Goal: Information Seeking & Learning: Check status

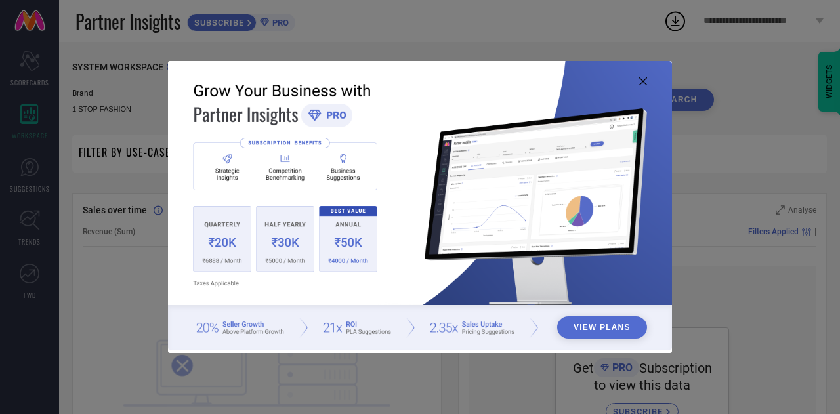
click at [646, 79] on icon at bounding box center [643, 81] width 8 height 8
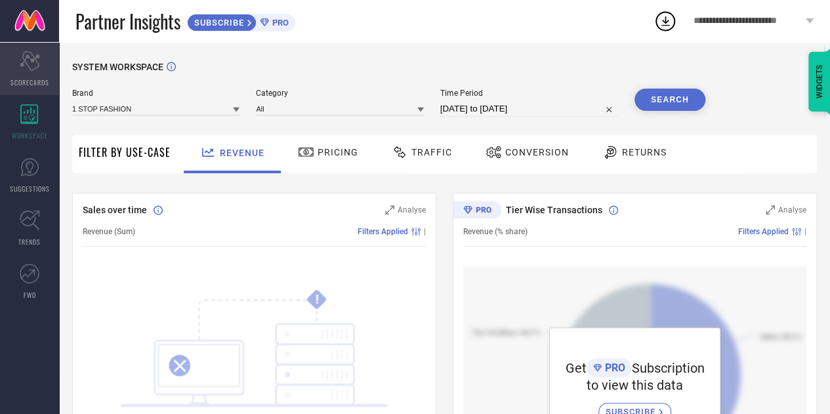
click at [22, 66] on icon "Scorecard" at bounding box center [30, 61] width 20 height 20
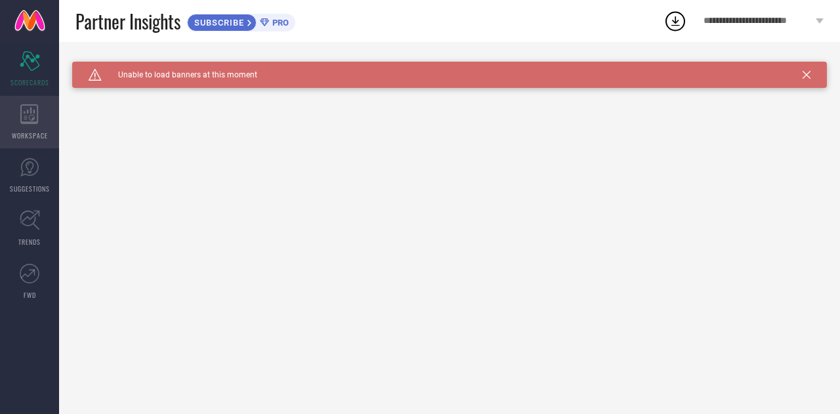
click at [22, 115] on icon at bounding box center [29, 114] width 18 height 20
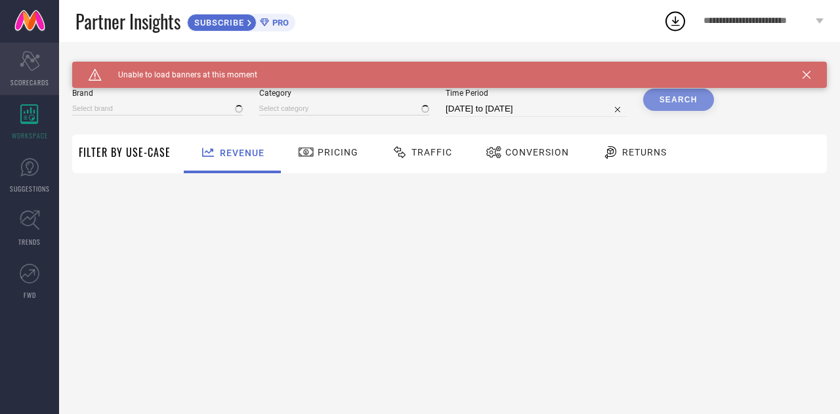
type input "1 STOP FASHION"
type input "All"
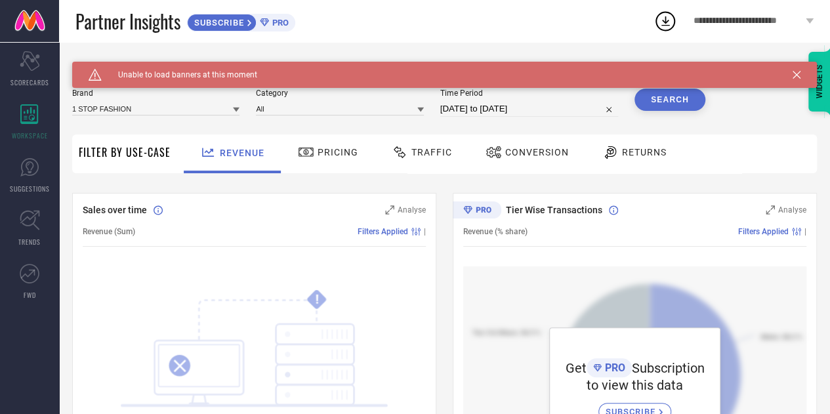
click at [801, 74] on icon at bounding box center [797, 75] width 8 height 8
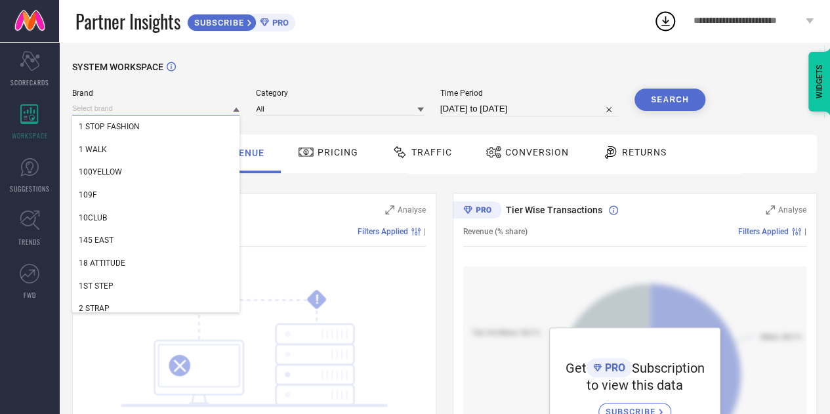
click at [188, 104] on input at bounding box center [155, 109] width 167 height 14
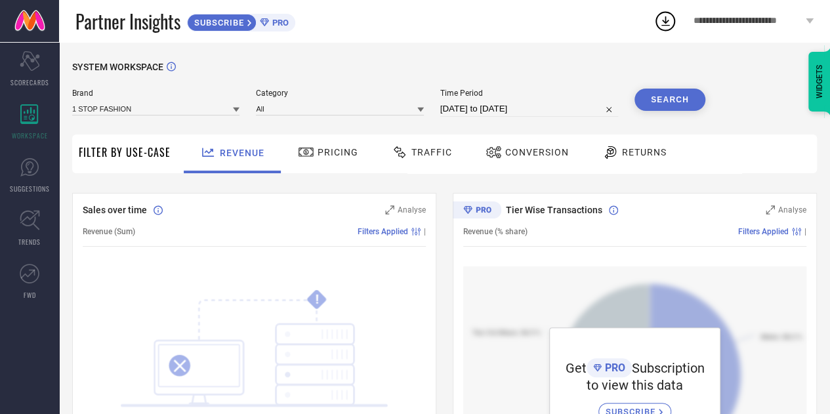
click at [753, 20] on span "**********" at bounding box center [748, 21] width 109 height 11
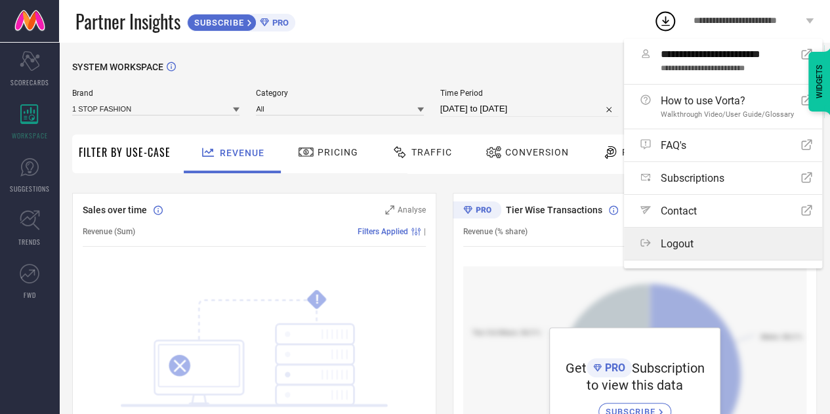
click at [719, 255] on label "Logout" at bounding box center [723, 244] width 198 height 32
click at [0, 0] on button "Logout" at bounding box center [0, 0] width 0 height 0
